Goal: Information Seeking & Learning: Learn about a topic

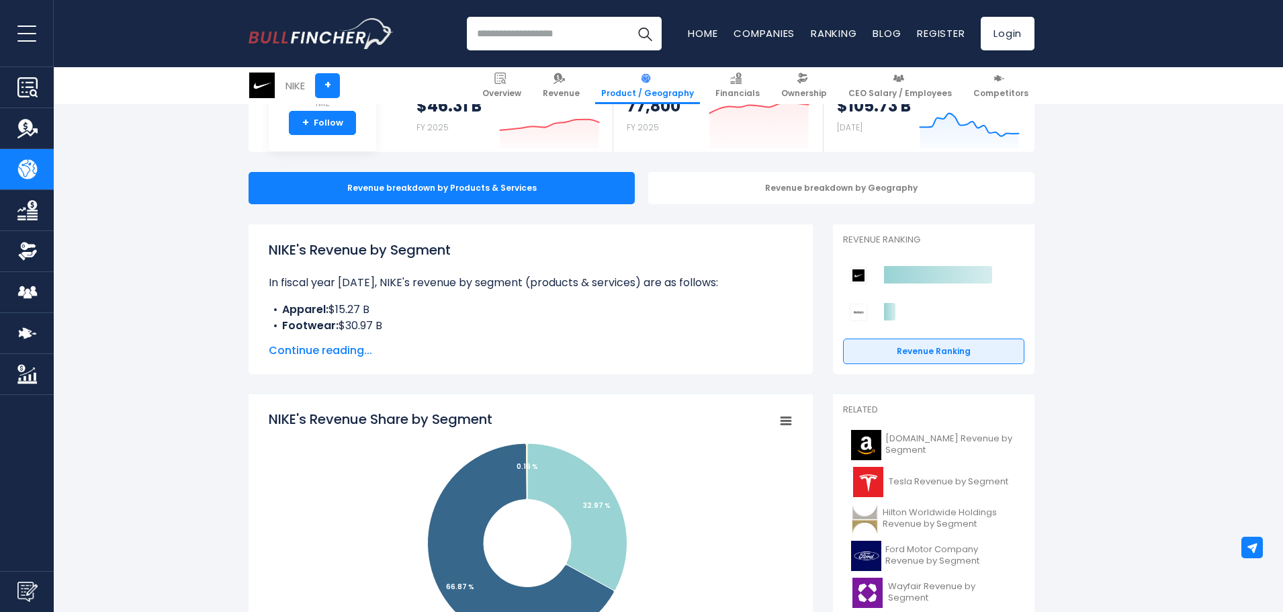
scroll to position [269, 0]
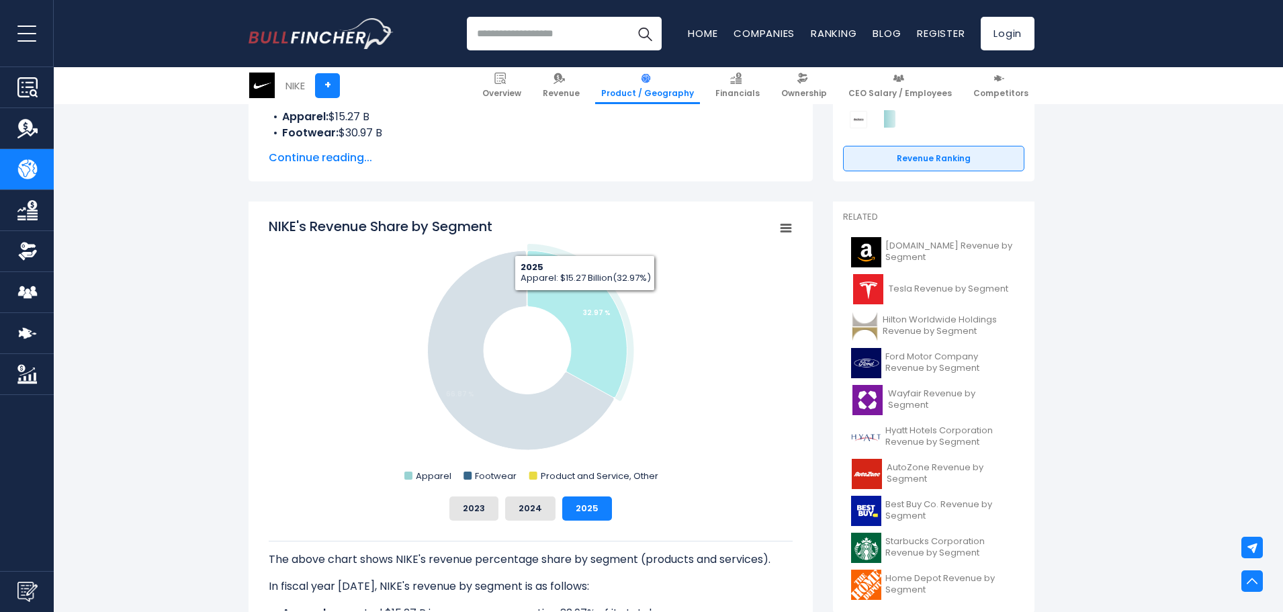
drag, startPoint x: 609, startPoint y: 334, endPoint x: 501, endPoint y: 255, distance: 133.5
click at [502, 255] on g "NIKE's Revenue Share by Segment" at bounding box center [531, 347] width 206 height 206
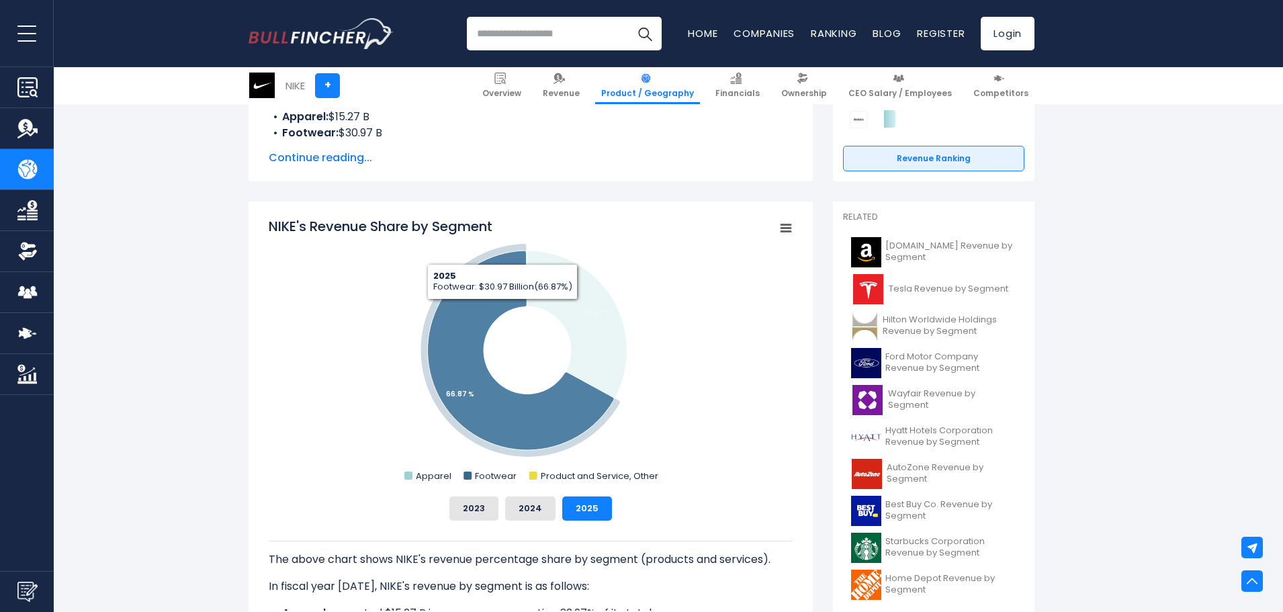
click at [480, 322] on icon "NIKE's Revenue Share by Segment" at bounding box center [521, 350] width 187 height 199
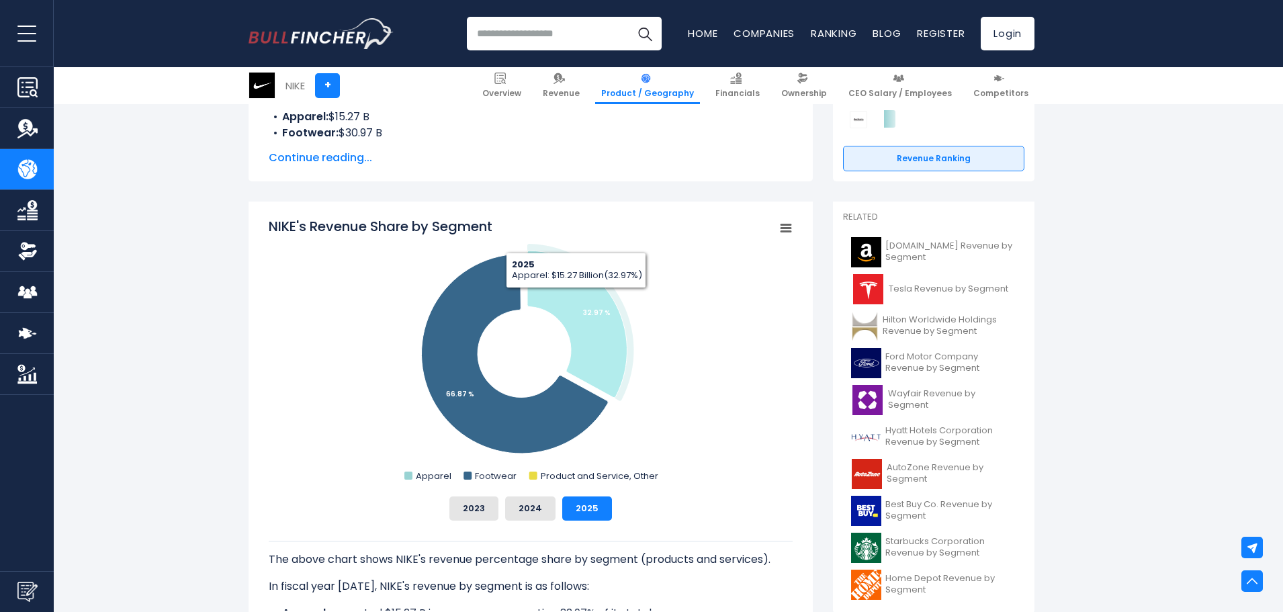
click at [584, 296] on icon "NIKE's Revenue Share by Segment" at bounding box center [577, 324] width 100 height 147
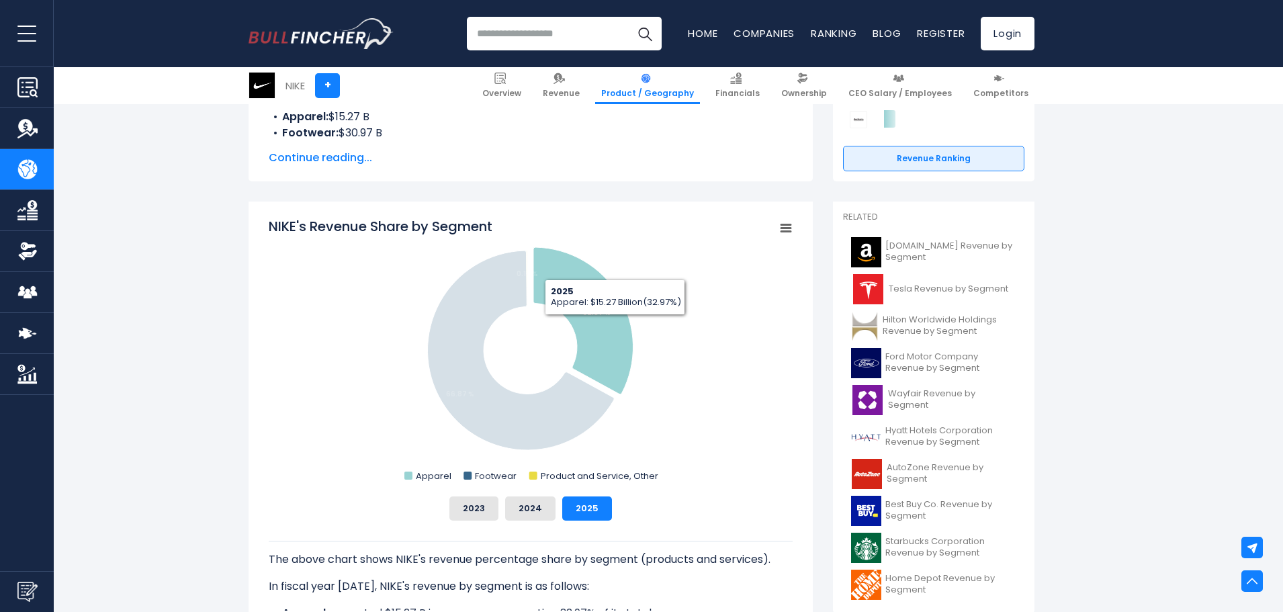
drag, startPoint x: 615, startPoint y: 325, endPoint x: 582, endPoint y: 340, distance: 35.5
click at [615, 329] on icon "NIKE's Revenue Share by Segment" at bounding box center [583, 320] width 100 height 147
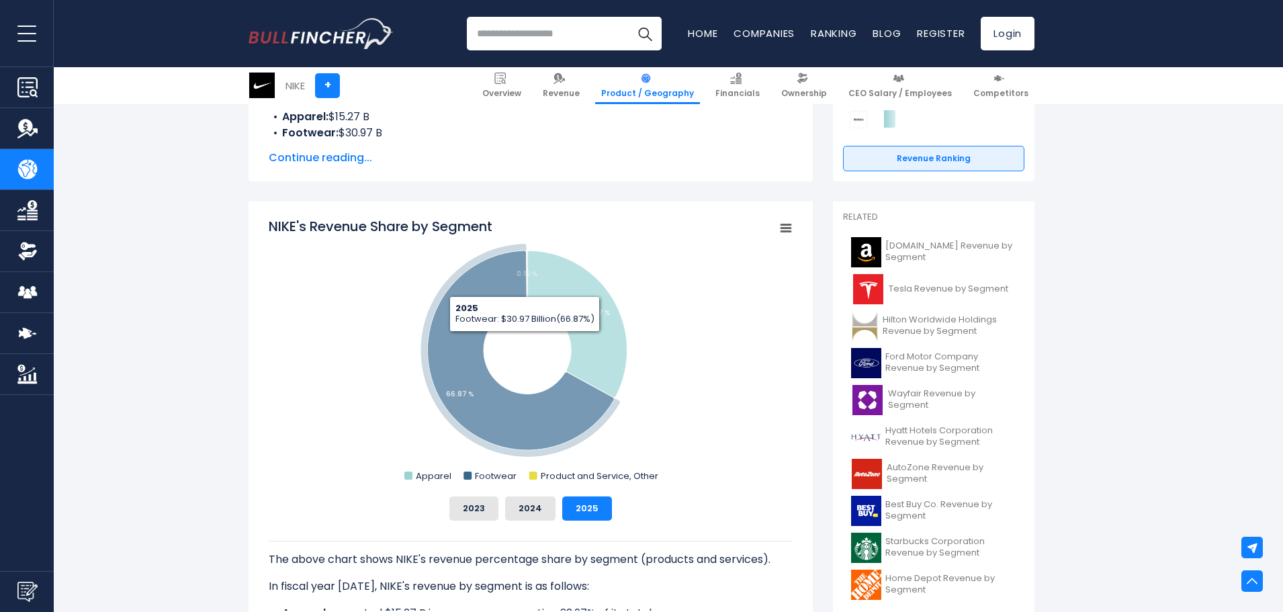
click at [484, 343] on icon "NIKE's Revenue Share by Segment" at bounding box center [521, 350] width 187 height 199
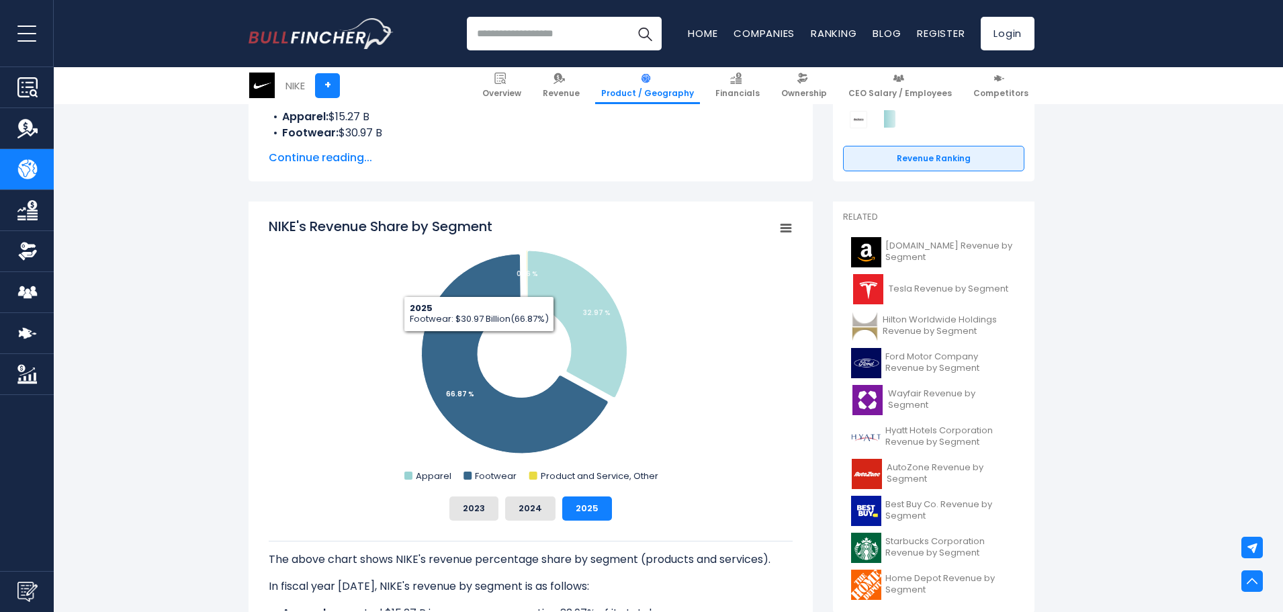
click at [457, 334] on icon "NIKE's Revenue Share by Segment" at bounding box center [515, 353] width 187 height 199
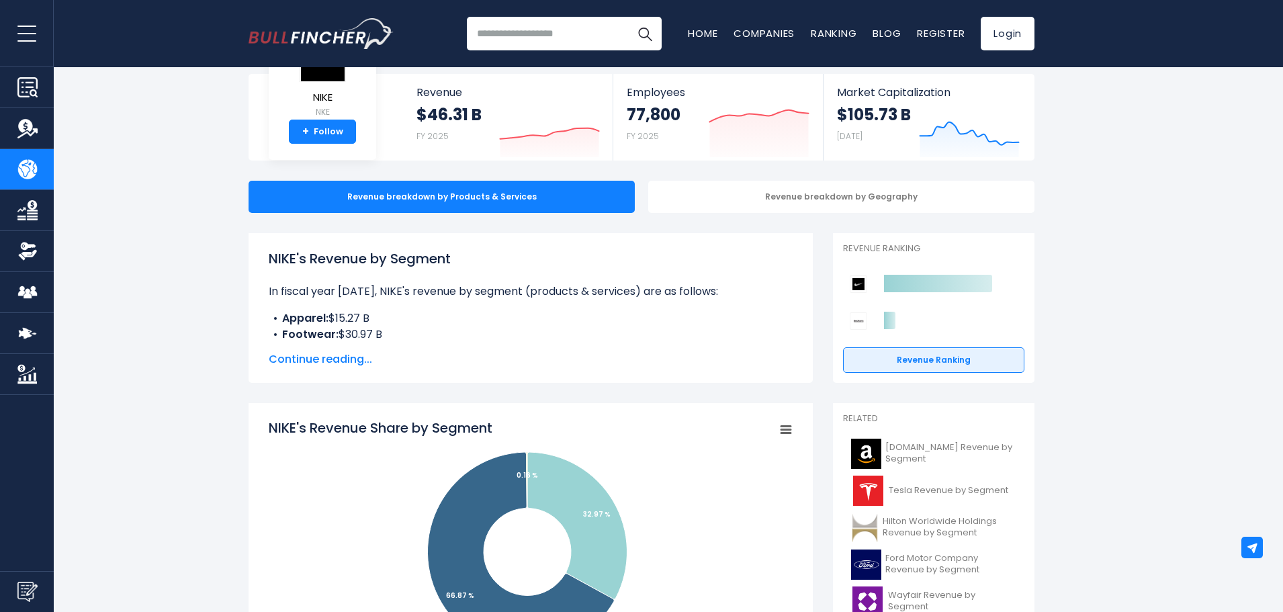
scroll to position [0, 0]
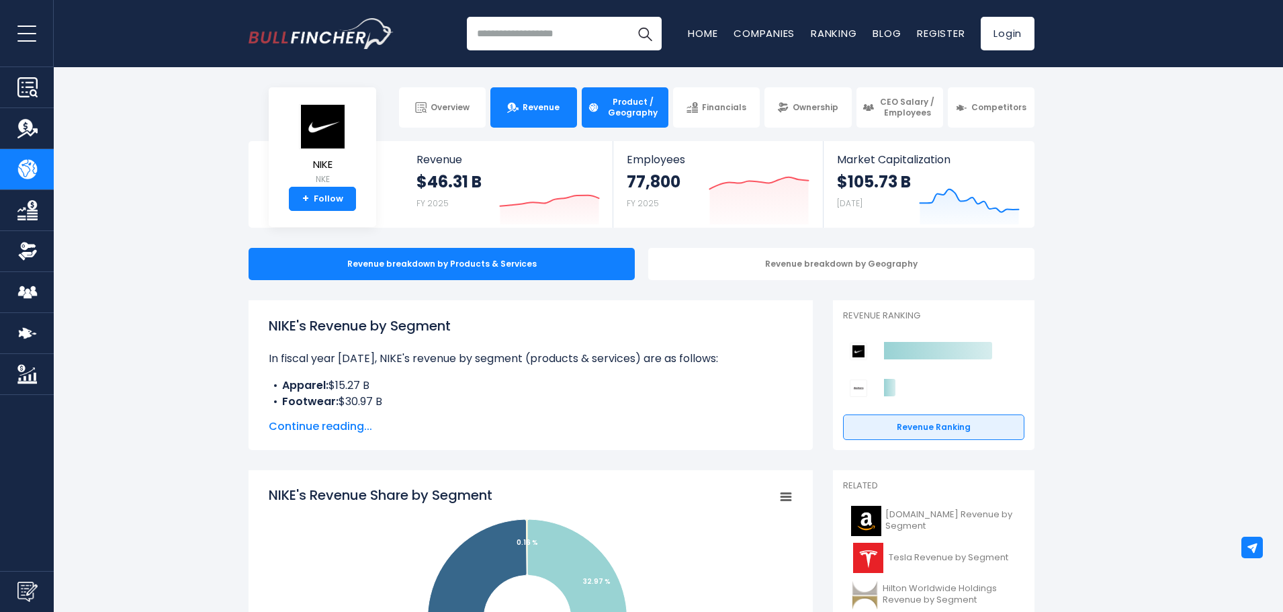
click at [558, 97] on link "Revenue" at bounding box center [533, 107] width 87 height 40
click at [540, 115] on link "Revenue" at bounding box center [533, 107] width 87 height 40
click at [603, 111] on span "Product / Geography" at bounding box center [632, 107] width 59 height 21
click at [506, 110] on link "Revenue" at bounding box center [533, 107] width 87 height 40
click at [626, 103] on span "Product / Geography" at bounding box center [632, 107] width 59 height 21
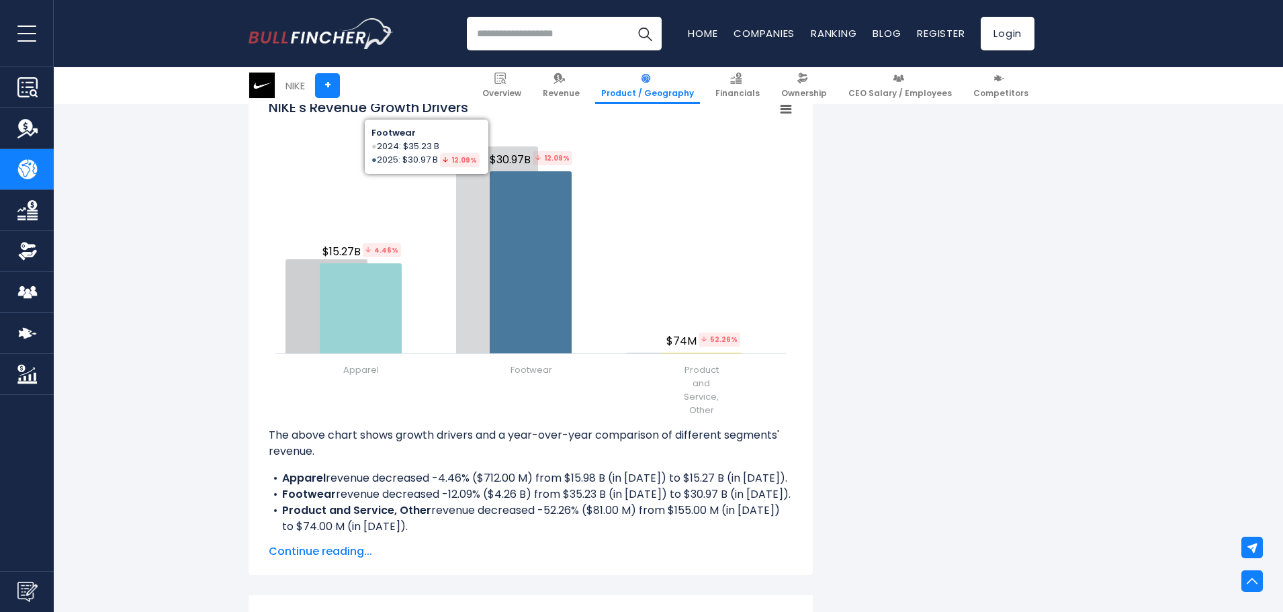
scroll to position [1545, 0]
